Goal: Task Accomplishment & Management: Manage account settings

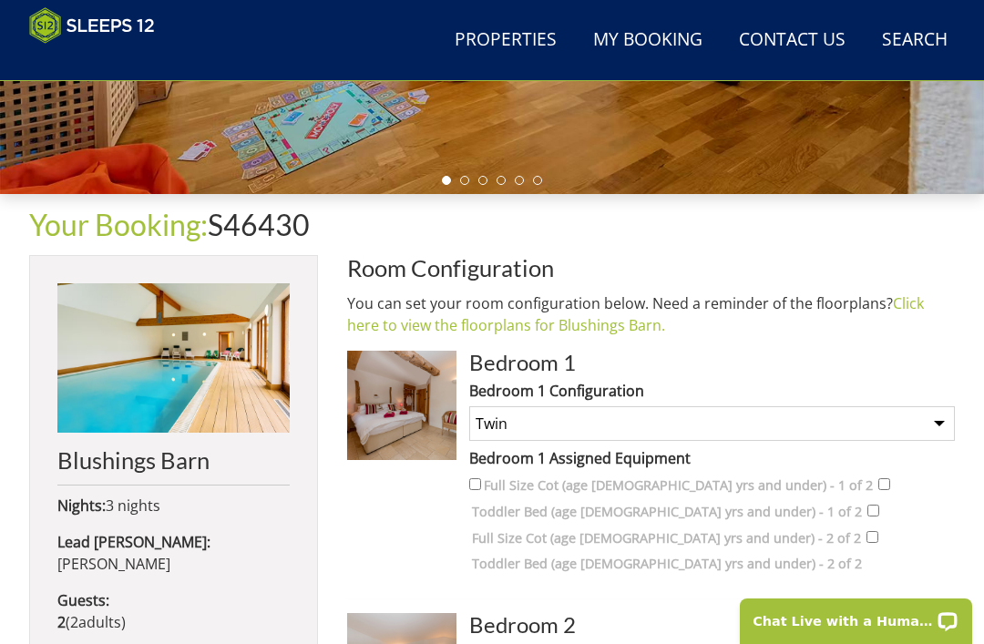
scroll to position [520, 0]
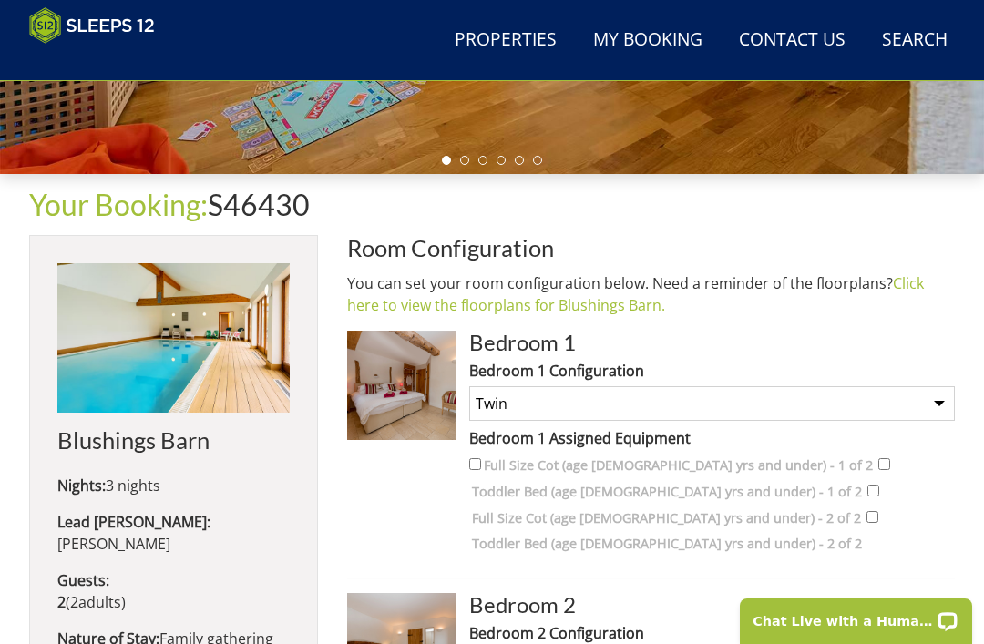
click at [605, 308] on link "Click here to view the floorplans for Blushings Barn." at bounding box center [635, 294] width 577 height 42
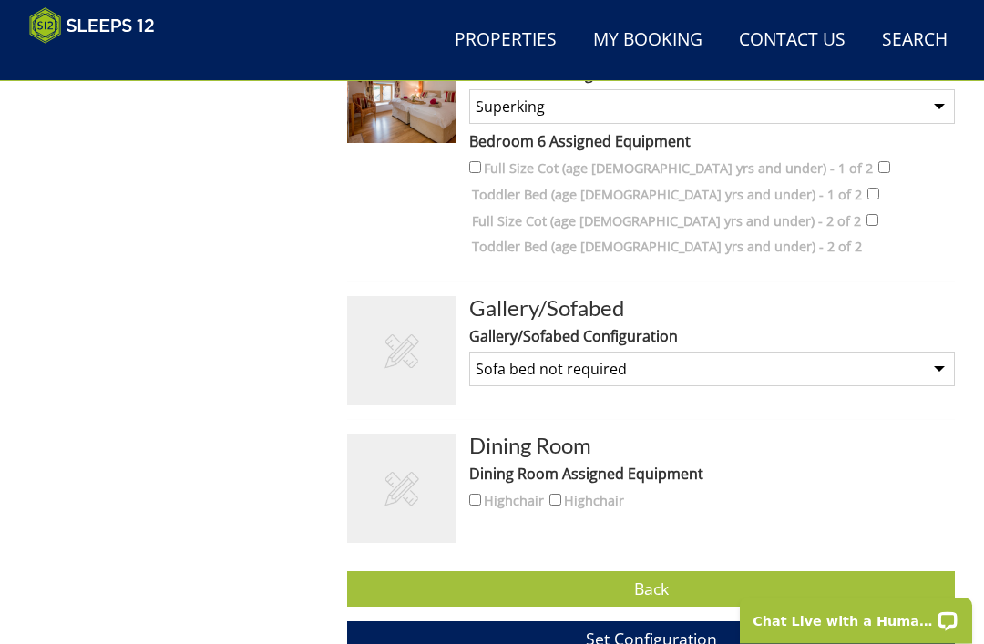
scroll to position [2128, 0]
click at [935, 352] on select "None Selected Sofa bed required (Payment may be required) Sofa bed not required" at bounding box center [712, 369] width 486 height 35
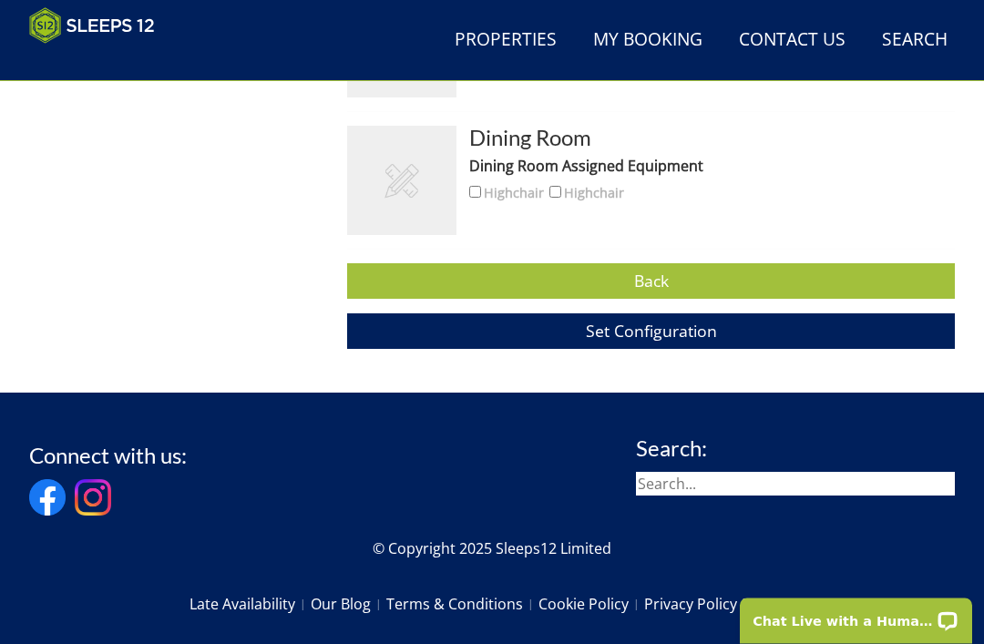
scroll to position [2443, 0]
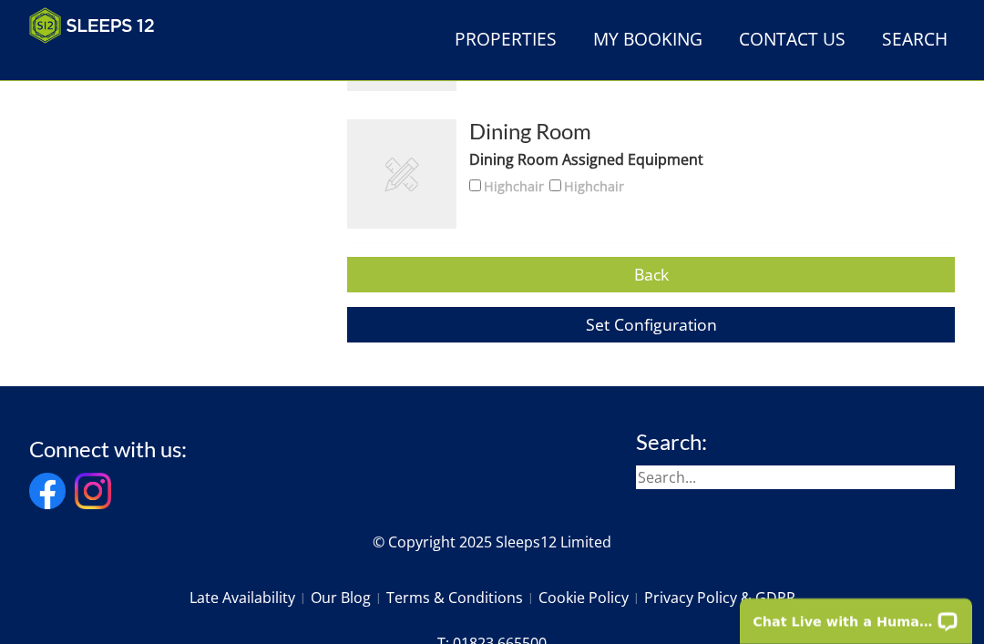
click at [653, 315] on span "Set Configuration" at bounding box center [651, 324] width 131 height 22
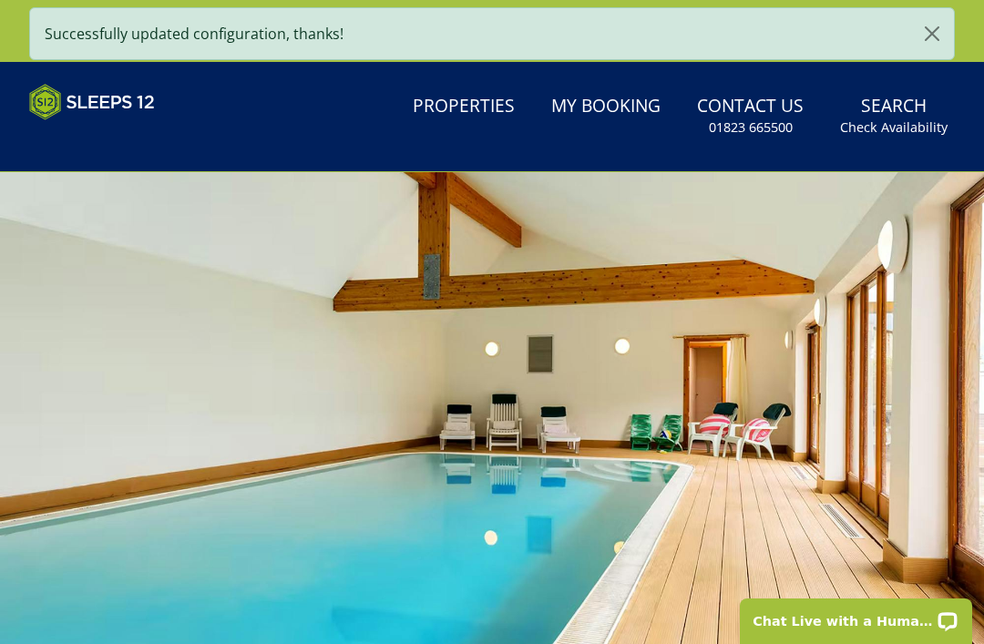
click at [926, 37] on button "button" at bounding box center [932, 33] width 44 height 51
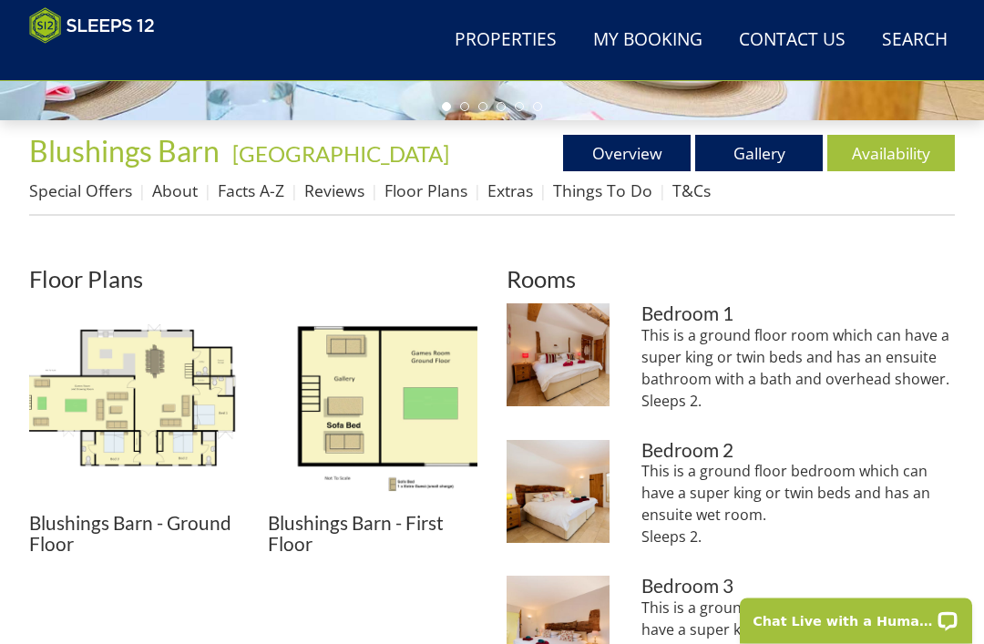
scroll to position [574, 0]
click at [154, 410] on img at bounding box center [134, 408] width 210 height 210
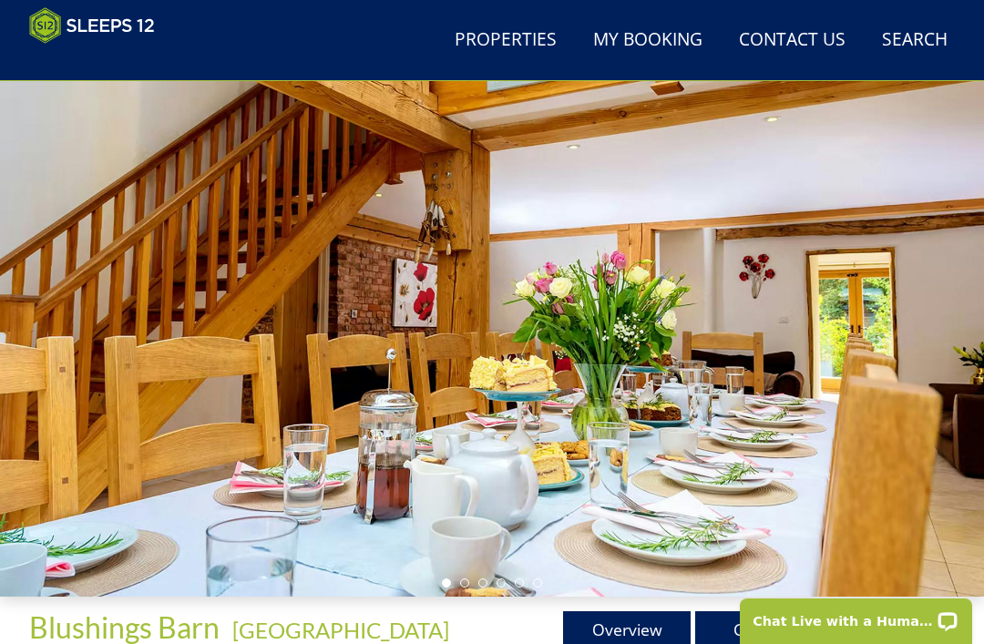
scroll to position [96, 0]
